Goal: Information Seeking & Learning: Learn about a topic

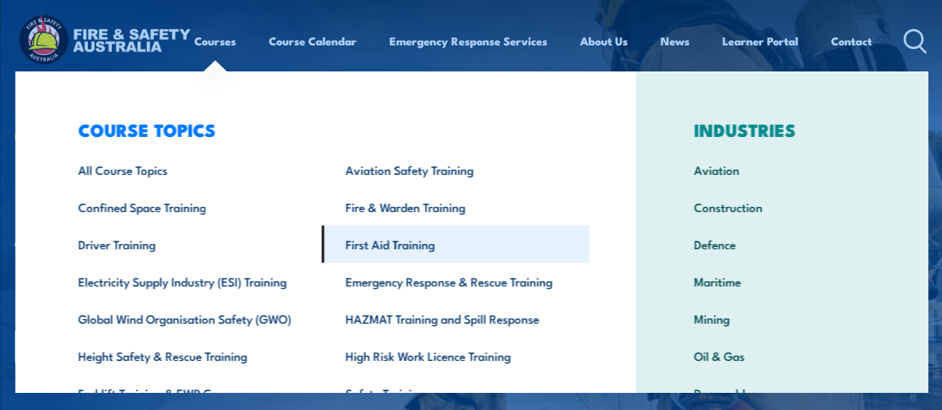
click at [404, 242] on link "First Aid Training" at bounding box center [455, 244] width 267 height 37
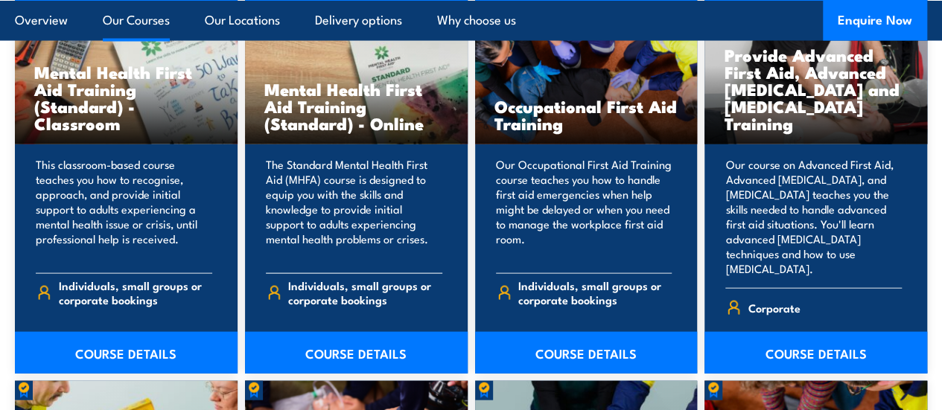
scroll to position [1530, 0]
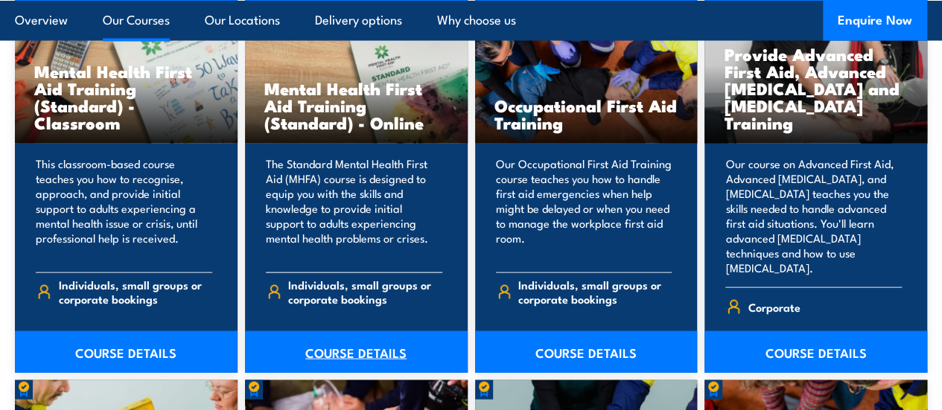
click at [368, 373] on link "COURSE DETAILS" at bounding box center [356, 352] width 223 height 42
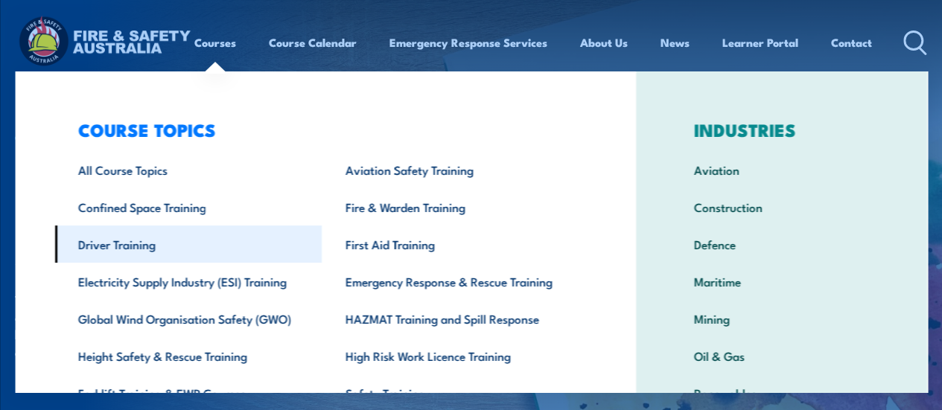
click at [137, 241] on link "Driver Training" at bounding box center [187, 244] width 267 height 37
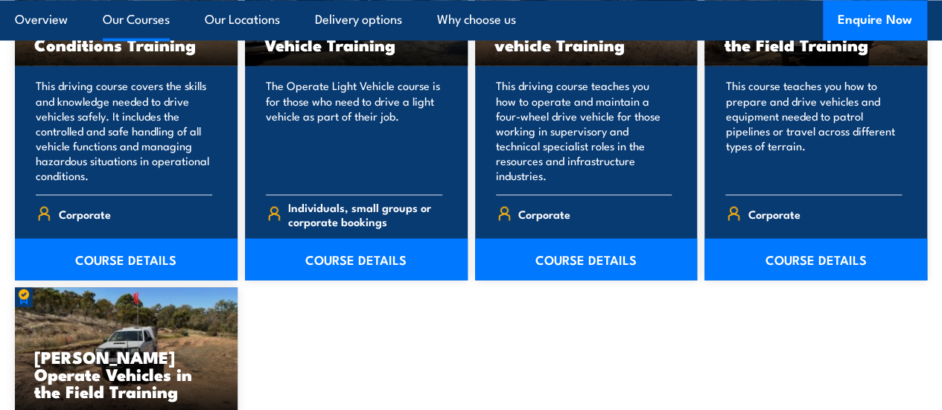
scroll to position [1316, 0]
